Goal: Check status: Check status

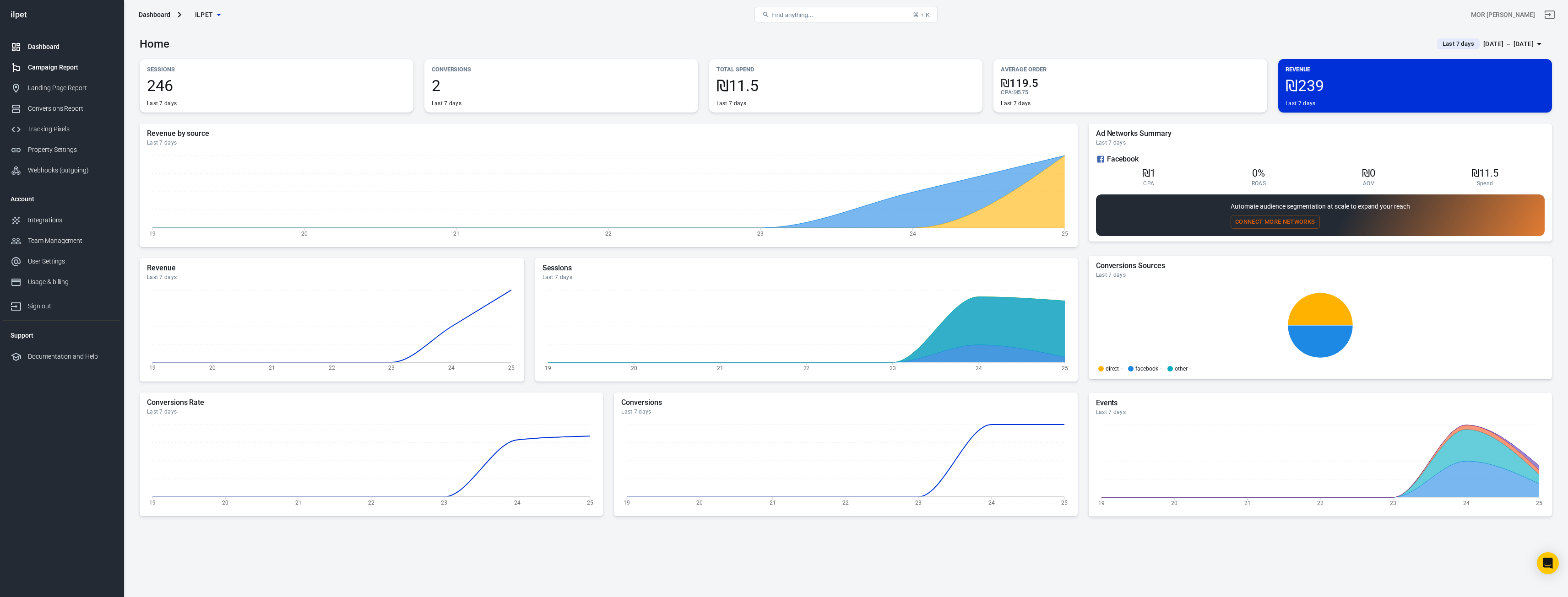
click at [51, 70] on div "Campaign Report" at bounding box center [70, 68] width 85 height 10
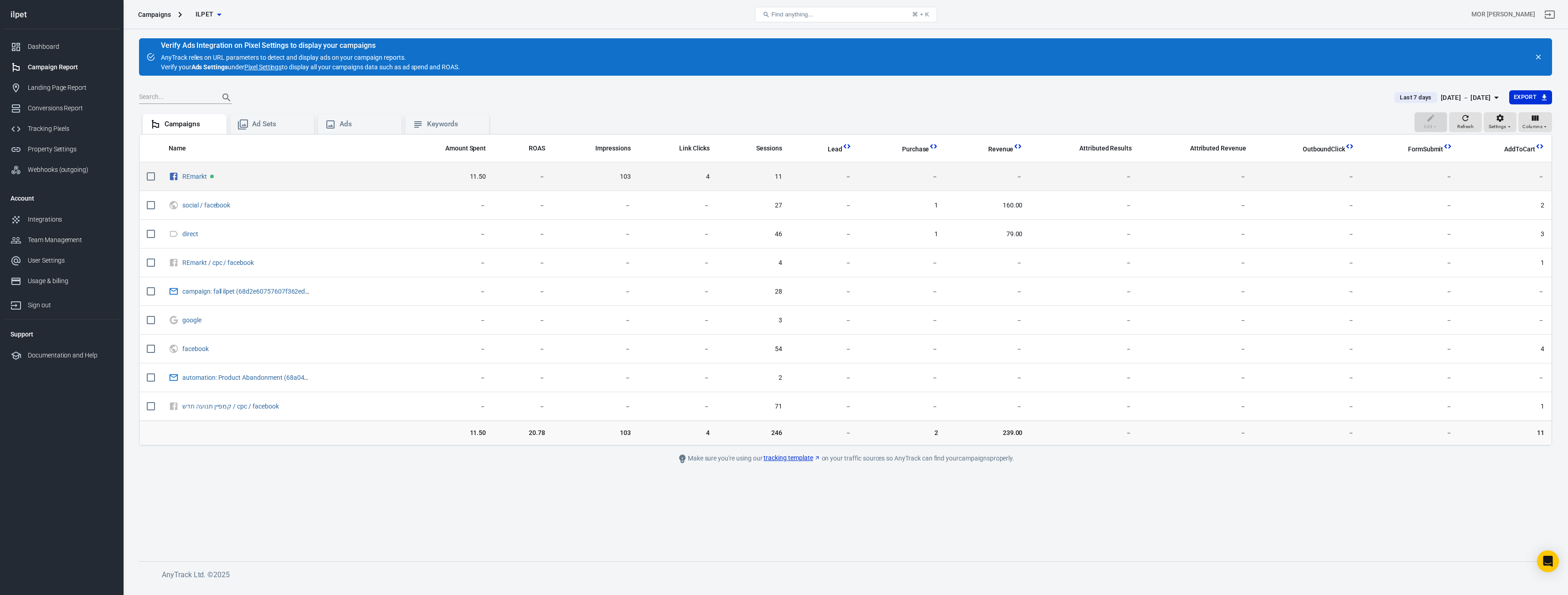
click at [709, 179] on span "4" at bounding box center [677, 177] width 65 height 9
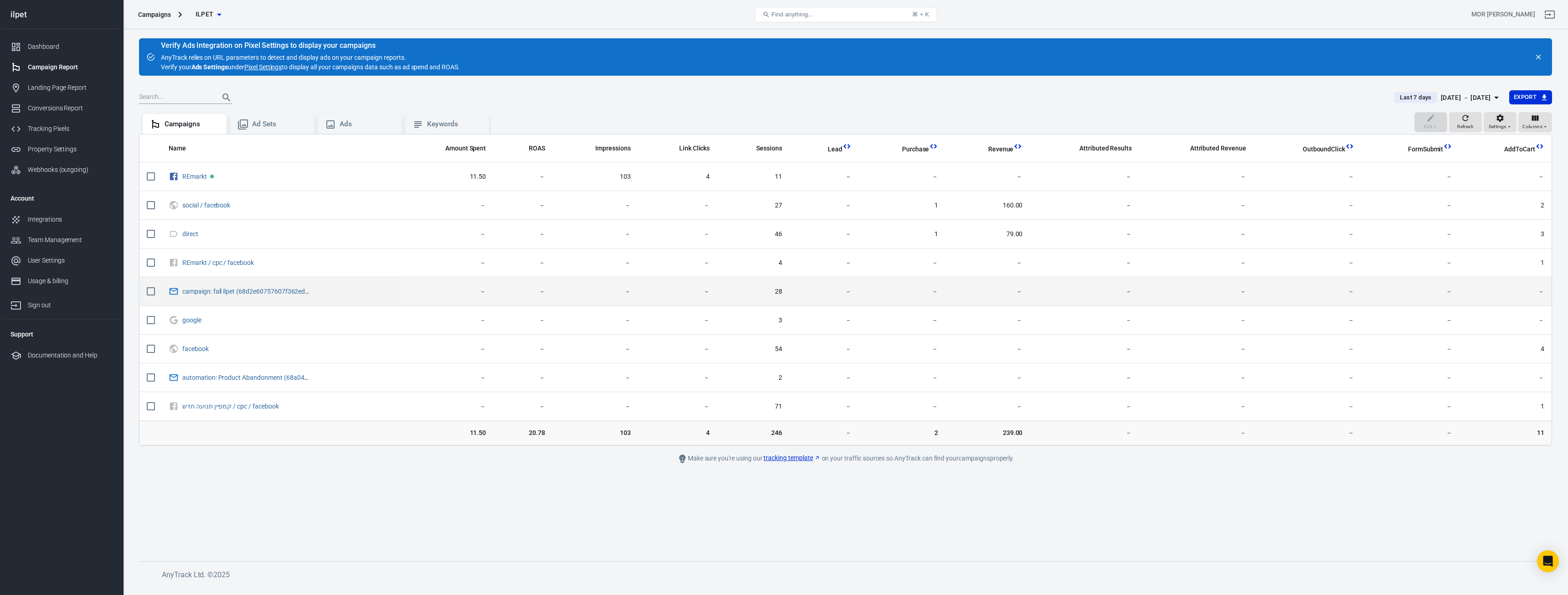
click at [828, 290] on span "－" at bounding box center [824, 292] width 55 height 9
